Goal: Book appointment/travel/reservation

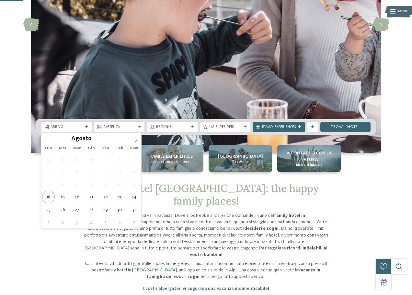
click at [135, 140] on icon at bounding box center [135, 140] width 5 height 5
type input "****"
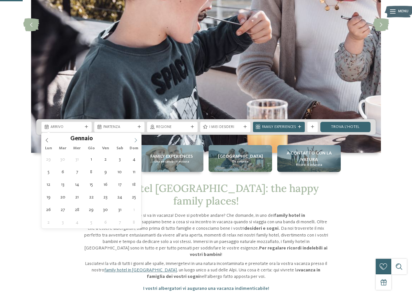
click at [135, 140] on icon at bounding box center [135, 140] width 5 height 5
type div "[DATE]"
type input "****"
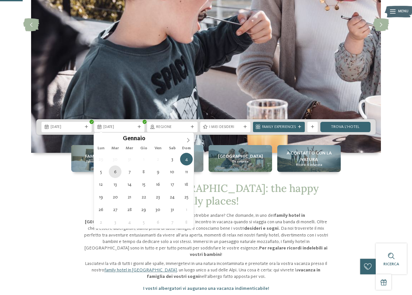
type div "[DATE]"
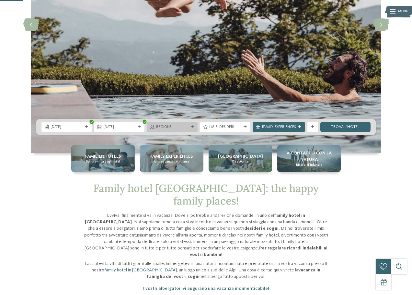
click at [191, 127] on icon at bounding box center [192, 127] width 3 height 3
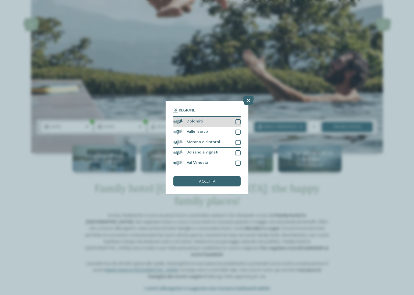
click at [239, 124] on div at bounding box center [238, 121] width 5 height 5
click at [239, 133] on div at bounding box center [238, 132] width 5 height 5
click at [239, 144] on div at bounding box center [238, 142] width 5 height 5
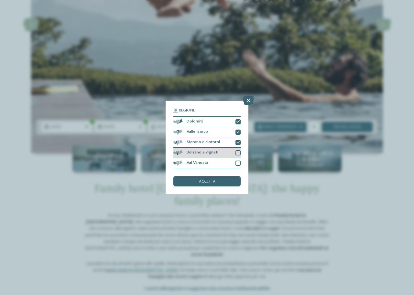
click at [236, 155] on div at bounding box center [238, 152] width 5 height 5
click at [238, 161] on div at bounding box center [238, 163] width 5 height 5
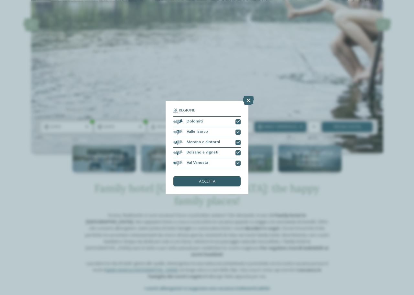
click at [214, 181] on span "accetta" at bounding box center [207, 182] width 17 height 4
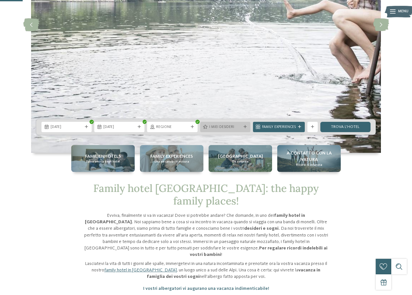
click at [225, 124] on div "I miei desideri" at bounding box center [225, 127] width 50 height 10
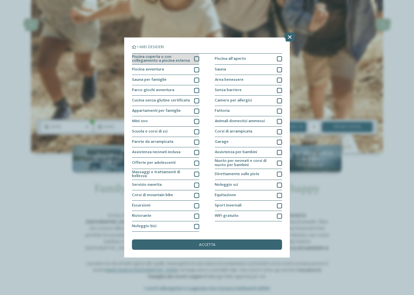
click at [196, 57] on div at bounding box center [196, 58] width 5 height 5
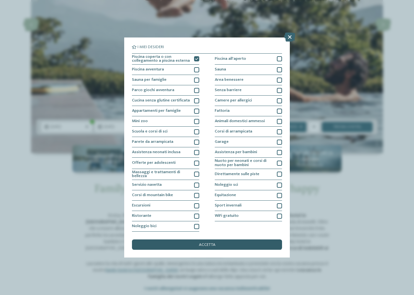
click at [237, 242] on div "accetta" at bounding box center [207, 245] width 150 height 10
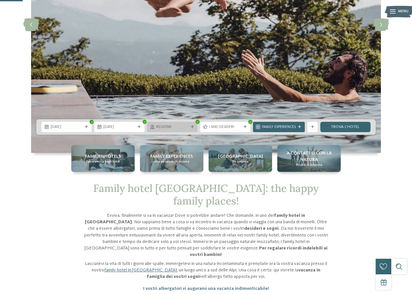
click at [173, 128] on span "Regione" at bounding box center [172, 127] width 32 height 5
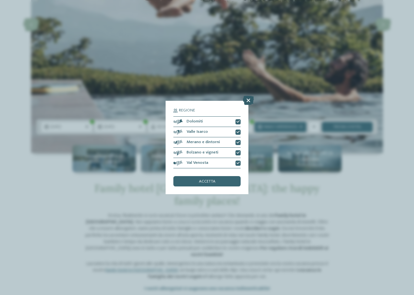
click at [249, 99] on icon at bounding box center [248, 100] width 11 height 9
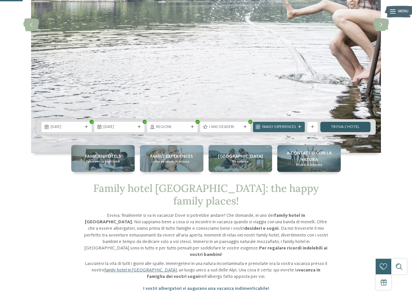
click at [334, 128] on link "trova l’hotel" at bounding box center [345, 127] width 50 height 10
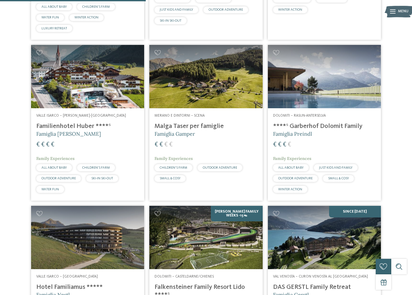
scroll to position [367, 0]
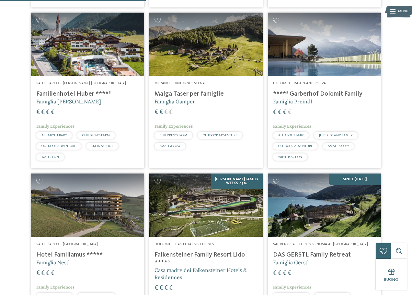
click at [87, 98] on h4 "Familienhotel Huber ****ˢ" at bounding box center [87, 94] width 103 height 8
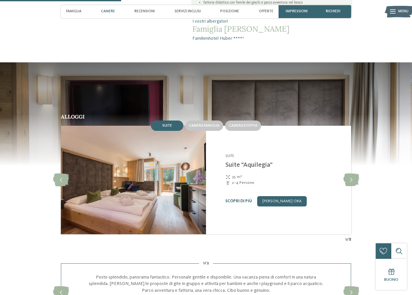
scroll to position [550, 0]
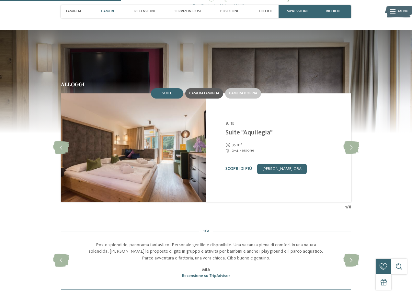
click at [205, 96] on div "Camera famiglia" at bounding box center [204, 93] width 30 height 5
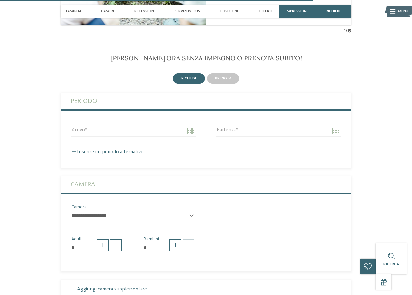
scroll to position [1456, 0]
